Goal: Entertainment & Leisure: Consume media (video, audio)

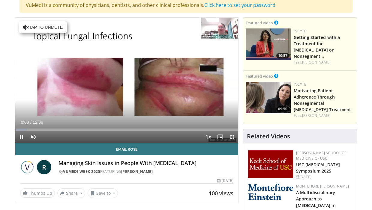
scroll to position [48, 0]
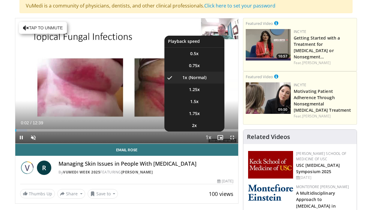
click at [210, 140] on span "Video Player" at bounding box center [208, 138] width 8 height 12
click at [198, 125] on li "2x" at bounding box center [194, 126] width 60 height 12
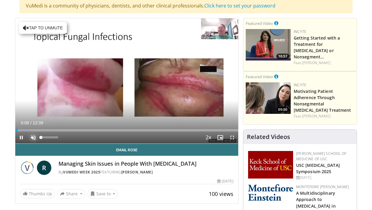
click at [35, 136] on span "Video Player" at bounding box center [33, 138] width 12 height 12
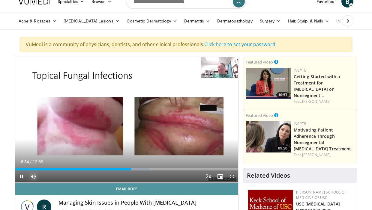
scroll to position [9, 0]
